Goal: Task Accomplishment & Management: Use online tool/utility

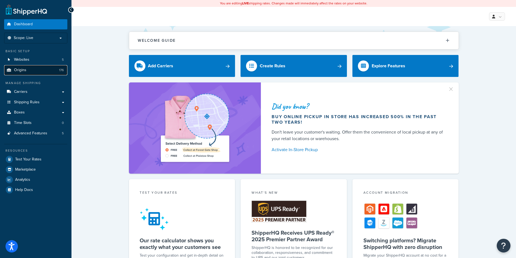
click at [19, 70] on span "Origins" at bounding box center [20, 70] width 12 height 5
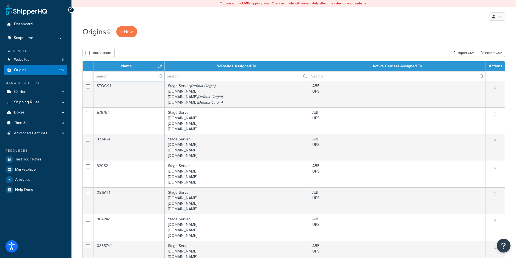
click at [123, 78] on input "text" at bounding box center [128, 75] width 71 height 9
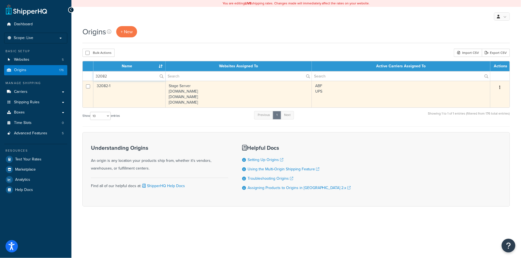
type input "32082"
click at [128, 96] on td "32082-1" at bounding box center [129, 94] width 72 height 27
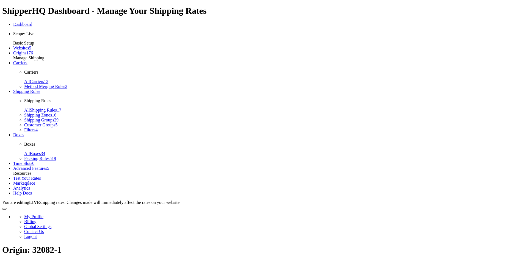
select select "24"
click at [27, 176] on span "Test Your Rates" at bounding box center [27, 178] width 28 height 5
select select "ab63115349b23fc5553e9f060bfb0107"
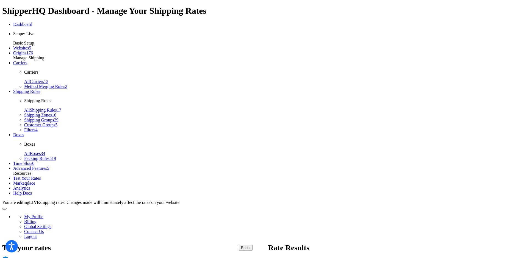
checkbox input "true"
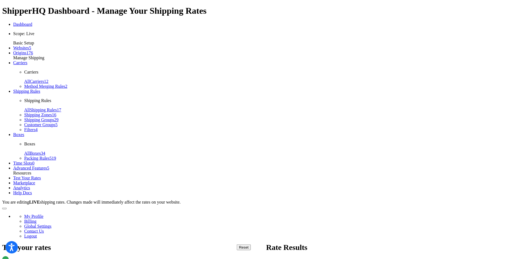
type input "[STREET_ADDRESS]"
type input "[GEOGRAPHIC_DATA][PERSON_NAME]"
select select "CA"
type input "96964"
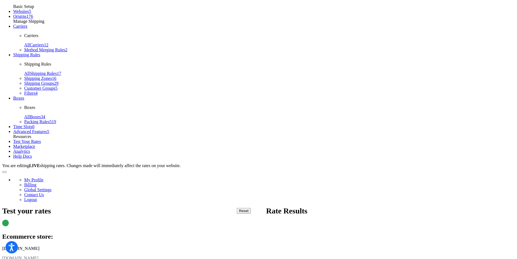
scroll to position [63, 0]
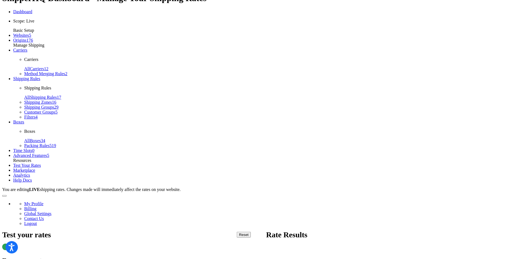
scroll to position [16, 0]
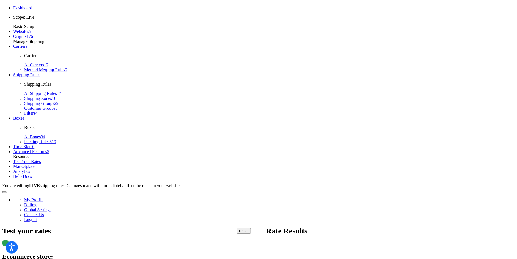
type input "120"
type input ".34"
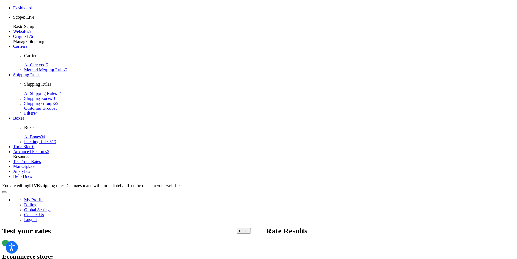
checkbox input "true"
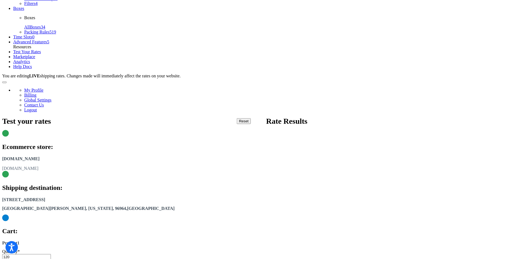
type input "4.69"
type input "stock-1"
type input "u"
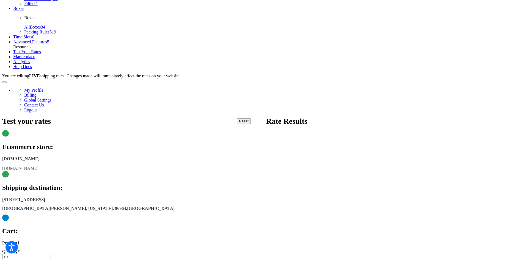
type input ".5"
type input "6"
type input "9"
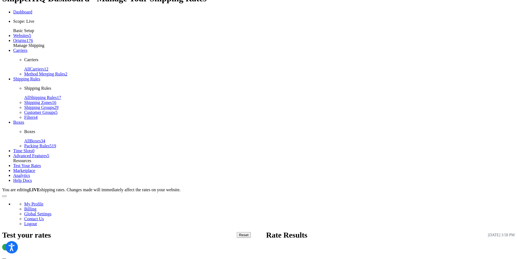
scroll to position [35, 0]
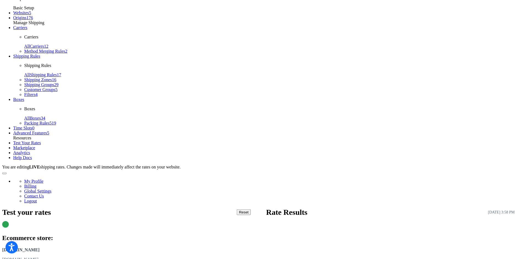
drag, startPoint x: 101, startPoint y: 154, endPoint x: 74, endPoint y: 153, distance: 27.0
type input "60"
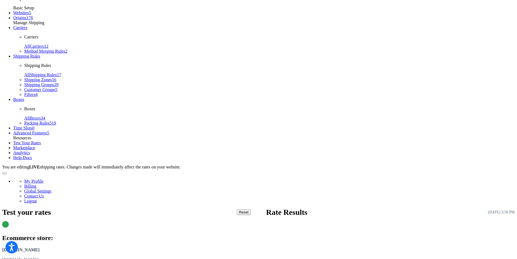
select select "CA"
drag, startPoint x: 108, startPoint y: 134, endPoint x: 112, endPoint y: 132, distance: 4.1
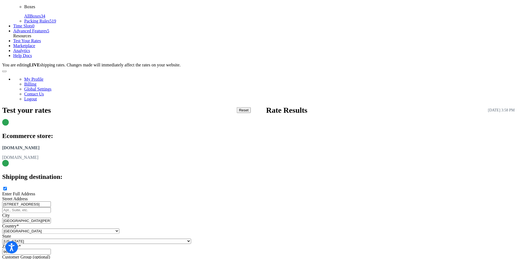
drag, startPoint x: 97, startPoint y: 176, endPoint x: 65, endPoint y: 177, distance: 31.3
click at [65, 177] on div "Dashboard Scope: Live Basic Setup Websites 5 Origins 176 Manage Shipping Carrie…" at bounding box center [258, 177] width 512 height 585
type input "6"
type input "30"
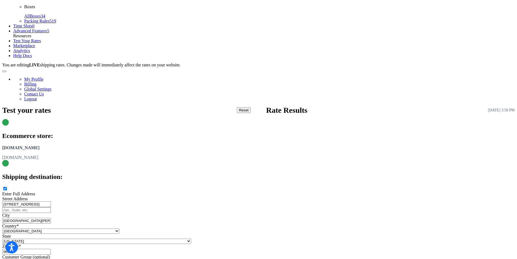
drag, startPoint x: 107, startPoint y: 177, endPoint x: 57, endPoint y: 180, distance: 50.1
click at [57, 180] on div "Dashboard Scope: Live Basic Setup Websites 5 Origins 176 Manage Shipping Carrie…" at bounding box center [258, 177] width 512 height 585
type input "1"
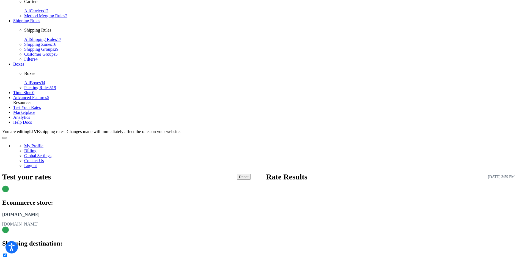
scroll to position [64, 0]
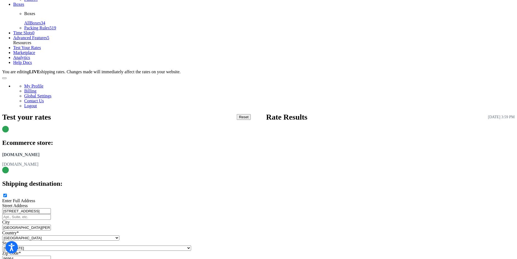
scroll to position [137, 0]
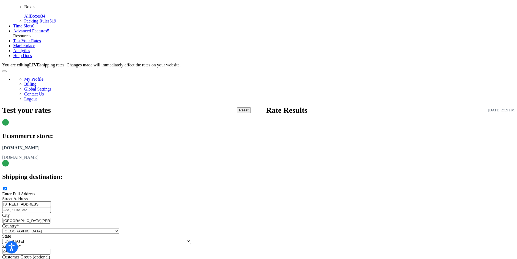
type input "120"
click at [152, 186] on div "Enter Full Address Street Address [STREET_ADDRESS][PERSON_NAME] [GEOGRAPHIC_DAT…" at bounding box center [258, 228] width 512 height 85
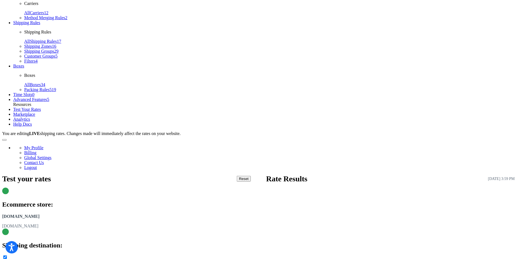
scroll to position [64, 0]
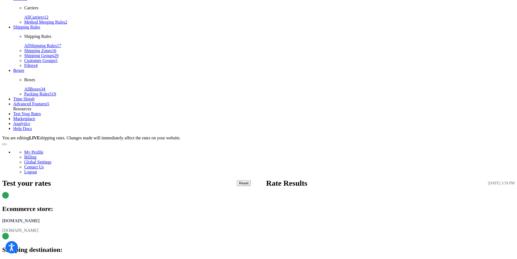
drag, startPoint x: 110, startPoint y: 70, endPoint x: 55, endPoint y: 74, distance: 55.4
click at [55, 74] on div "Dashboard Scope: Live Basic Setup Websites 5 Origins 176 Manage Shipping Carrie…" at bounding box center [258, 250] width 512 height 585
type input "[STREET_ADDRESS]"
select select "PA"
drag, startPoint x: 115, startPoint y: 104, endPoint x: 85, endPoint y: 104, distance: 30.0
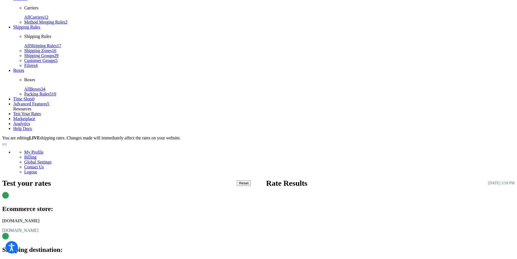
type input "Williamsport"
drag, startPoint x: 205, startPoint y: 143, endPoint x: 179, endPoint y: 143, distance: 26.1
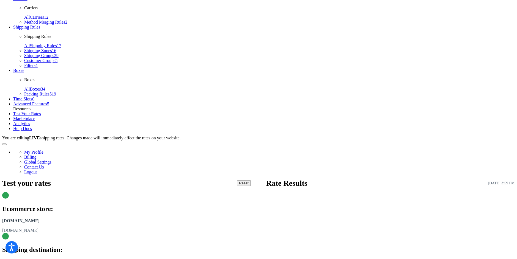
type input "17701"
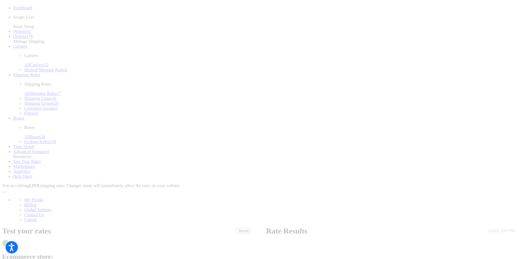
scroll to position [18, 0]
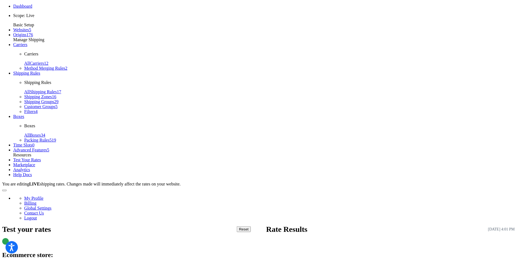
select select "PA"
drag, startPoint x: 124, startPoint y: 117, endPoint x: 63, endPoint y: 117, distance: 60.5
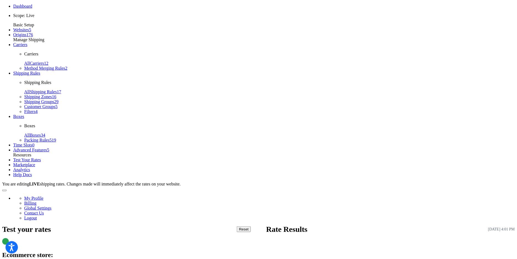
type input "[STREET_ADDRESS][PERSON_NAME]"
type input "[GEOGRAPHIC_DATA][PERSON_NAME]"
select select "CA"
type input "94901"
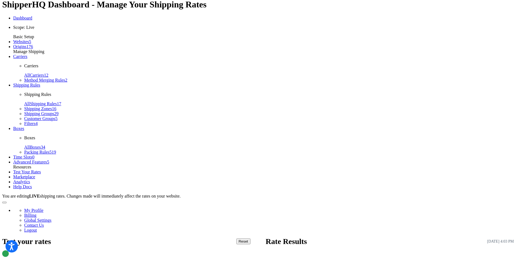
scroll to position [0, 0]
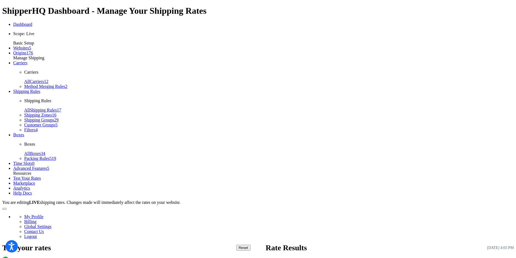
click at [37, 234] on span "Logout" at bounding box center [30, 236] width 13 height 5
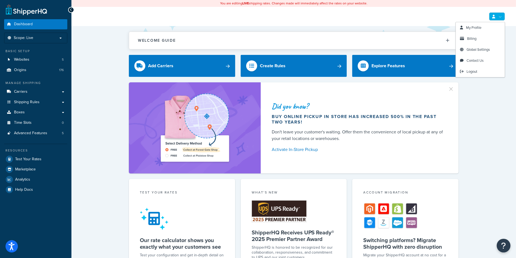
click at [493, 16] on icon at bounding box center [493, 17] width 3 height 4
click at [474, 71] on span "Logout" at bounding box center [472, 71] width 11 height 5
